Goal: Check status: Check status

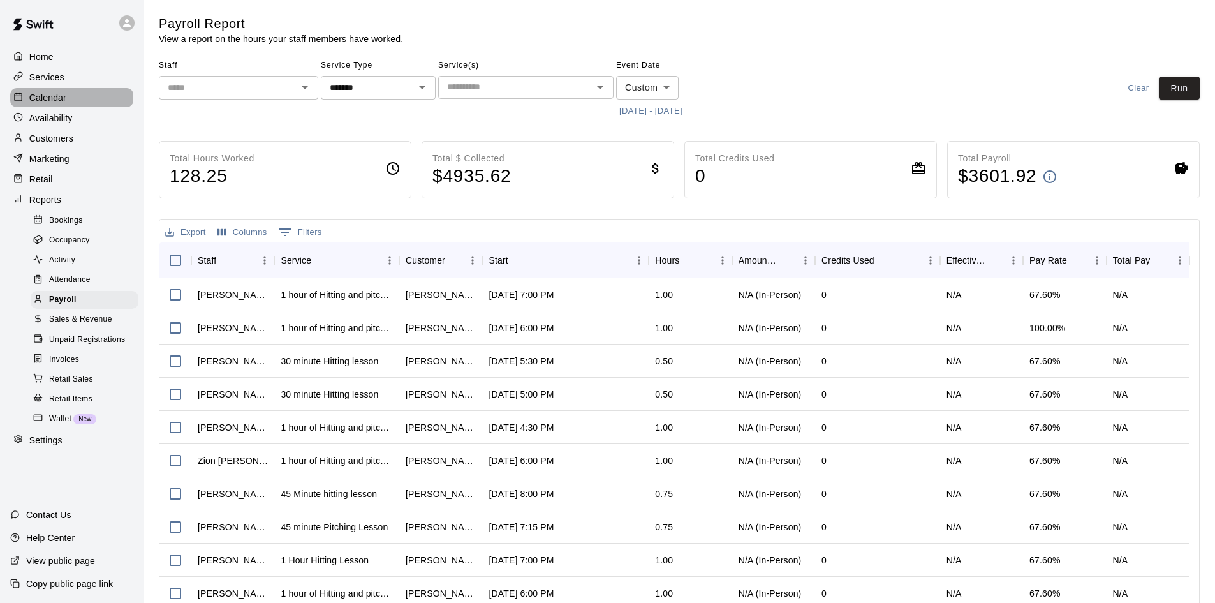
click at [54, 99] on p "Calendar" at bounding box center [47, 97] width 37 height 13
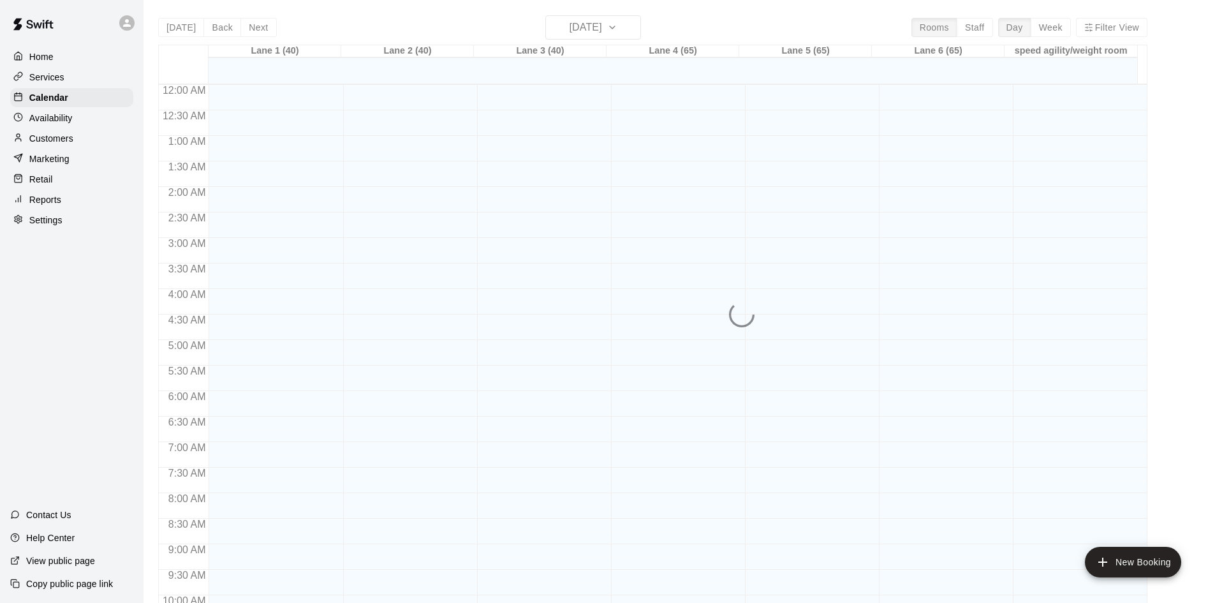
scroll to position [654, 0]
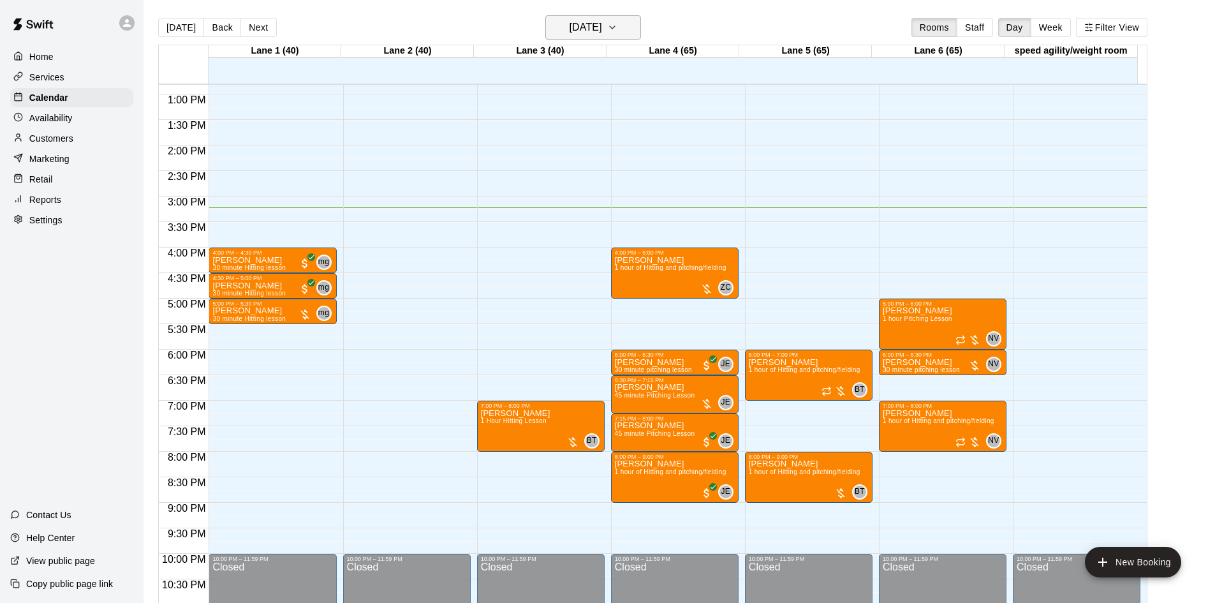
click at [596, 22] on h6 "[DATE]" at bounding box center [586, 27] width 33 height 18
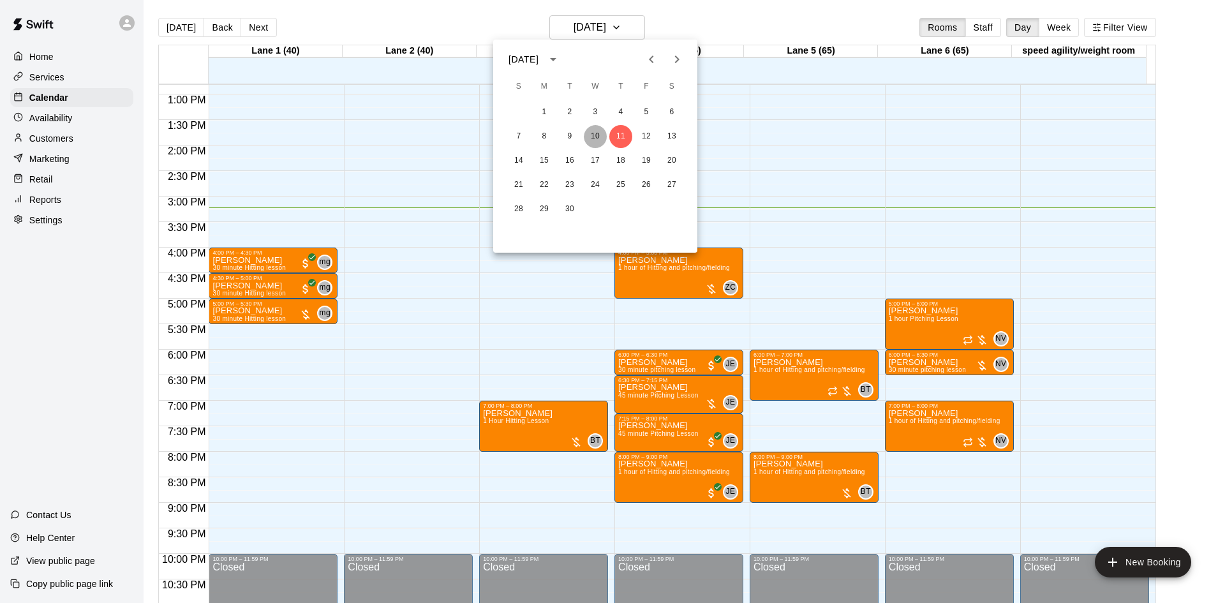
click at [602, 132] on button "10" at bounding box center [595, 136] width 23 height 23
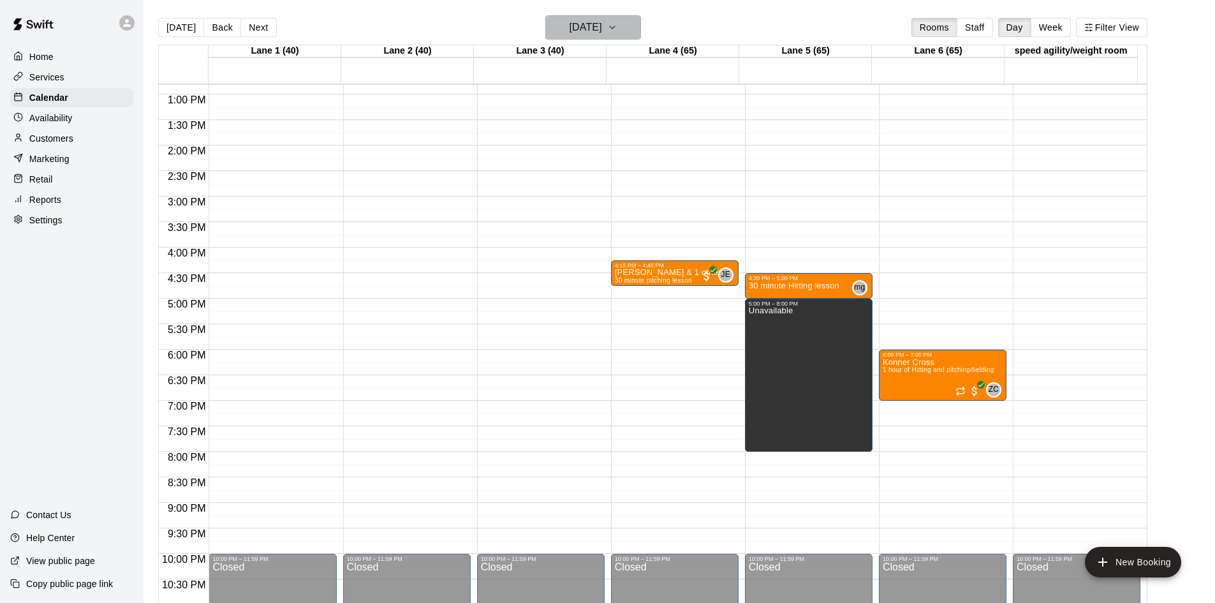
click at [602, 28] on h6 "[DATE]" at bounding box center [586, 27] width 33 height 18
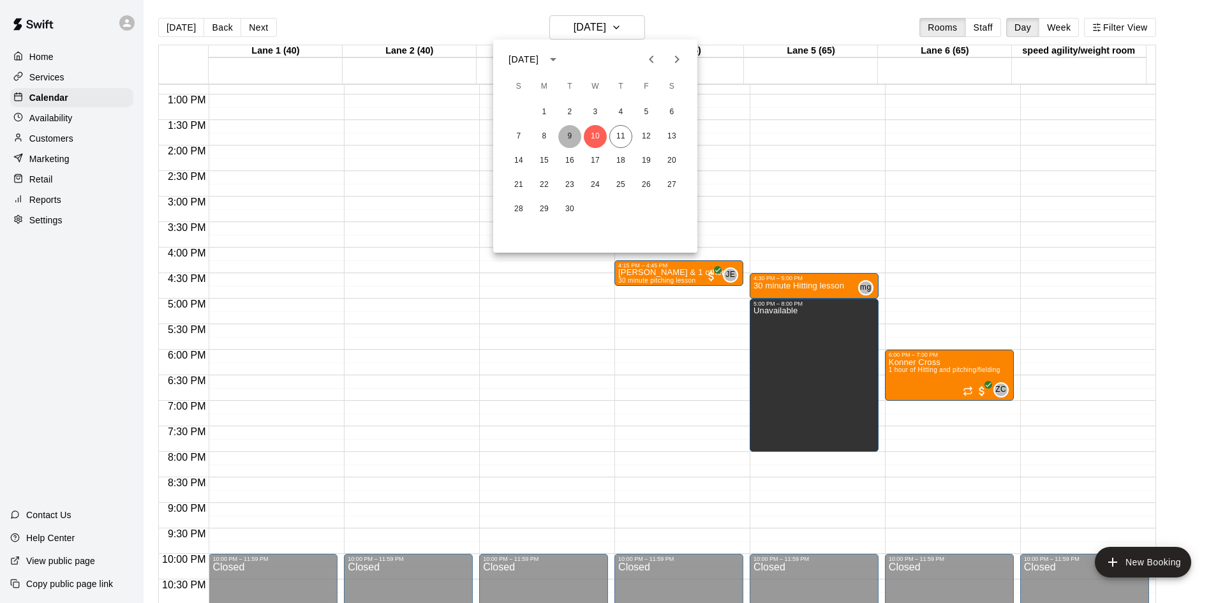
click at [564, 137] on button "9" at bounding box center [569, 136] width 23 height 23
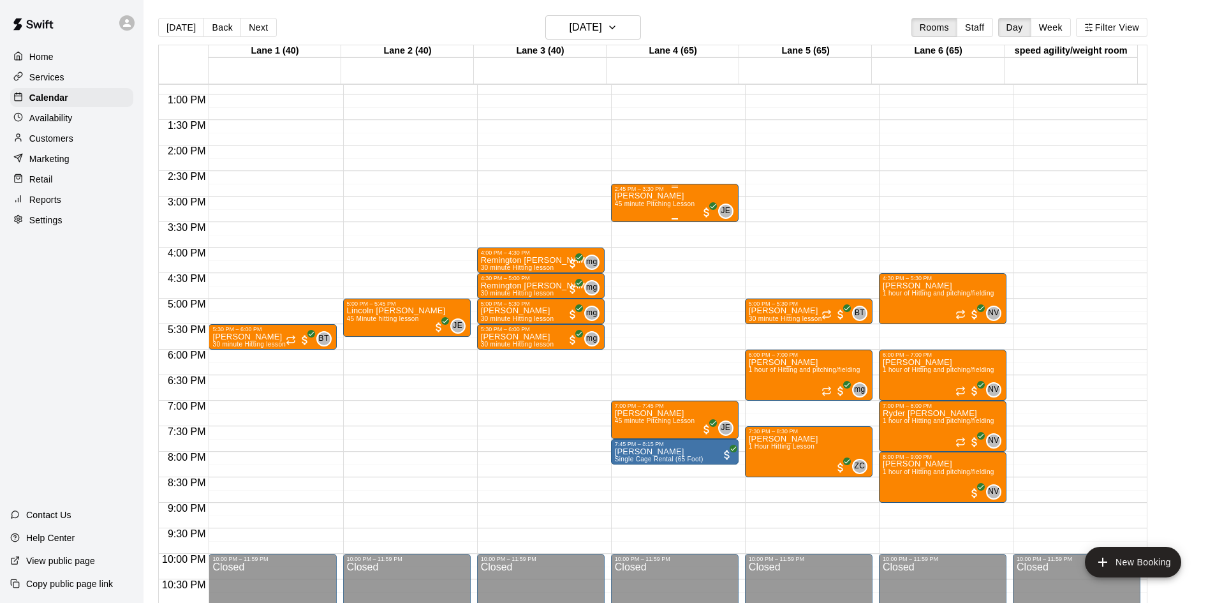
click at [690, 207] on span "45 minute Pitching Lesson" at bounding box center [655, 203] width 80 height 7
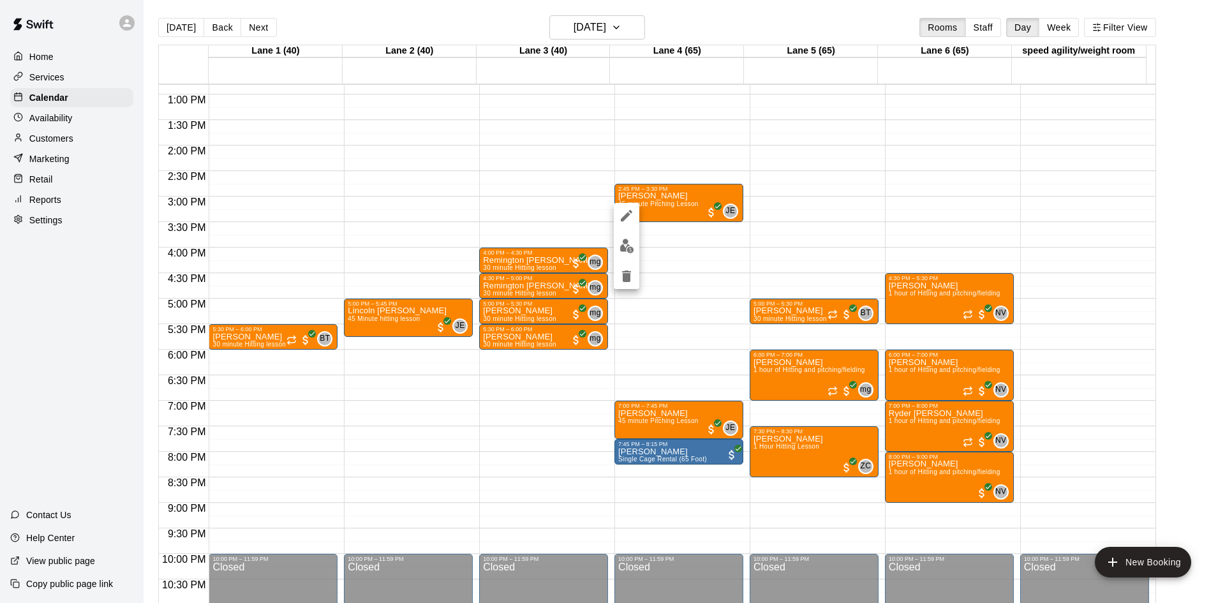
click at [698, 159] on div at bounding box center [612, 301] width 1225 height 603
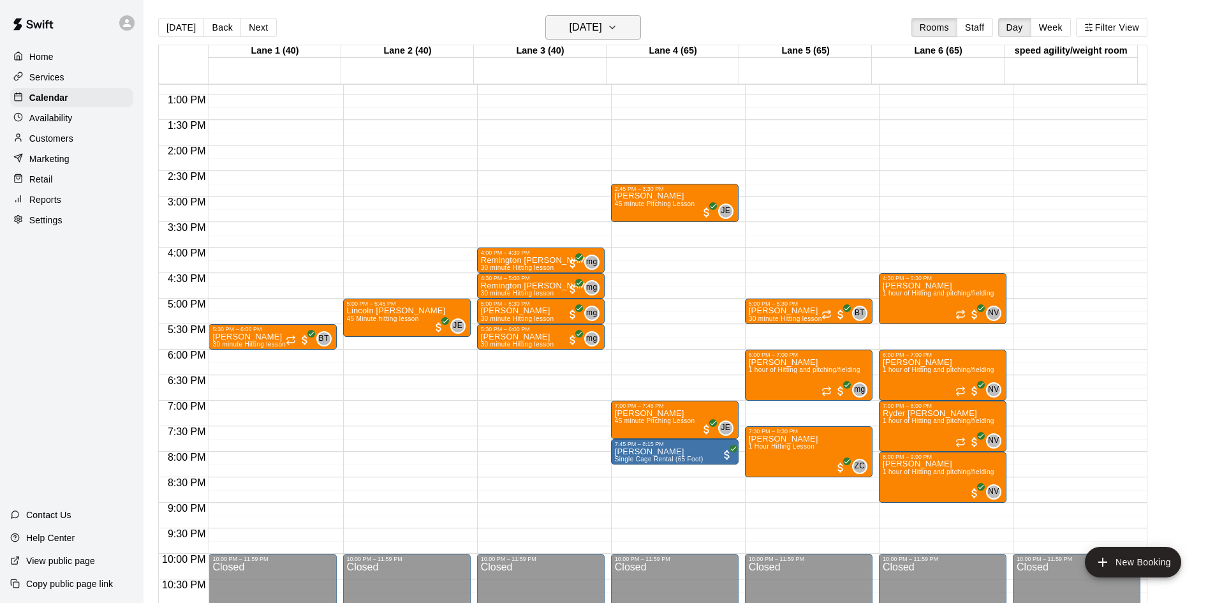
click at [593, 29] on h6 "[DATE]" at bounding box center [586, 27] width 33 height 18
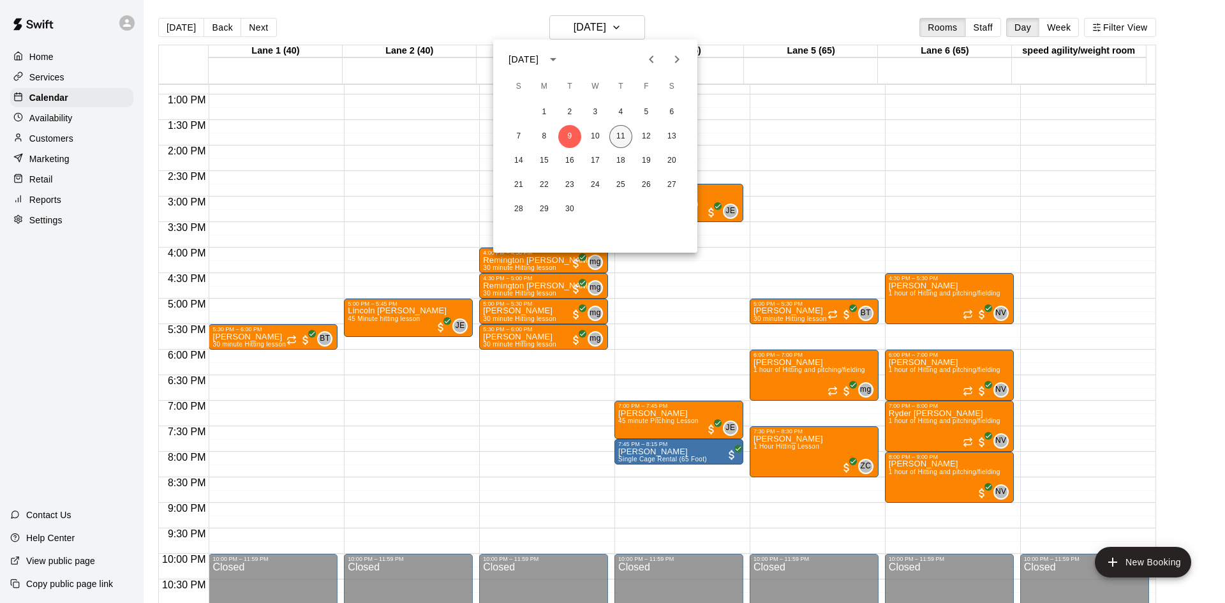
click at [615, 142] on button "11" at bounding box center [620, 136] width 23 height 23
